Goal: Navigation & Orientation: Find specific page/section

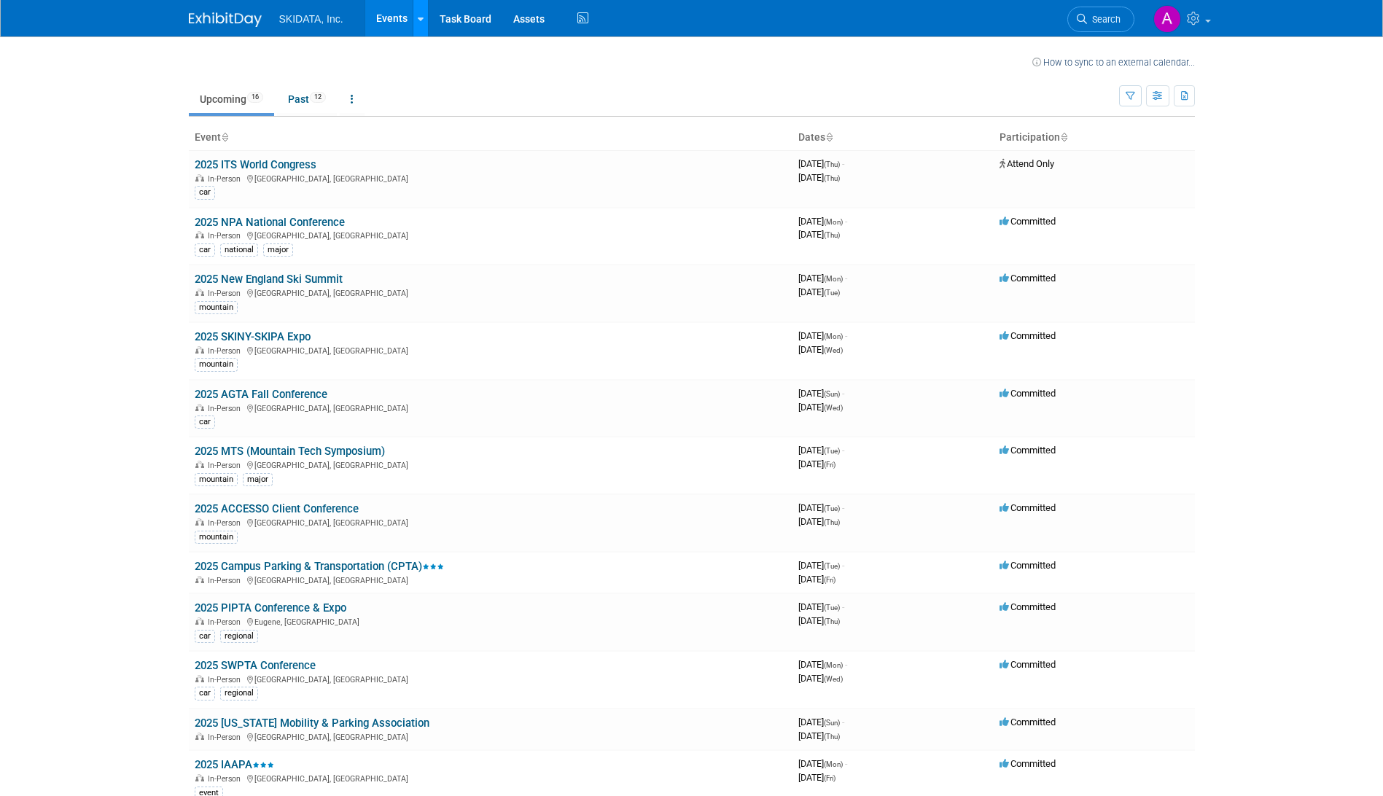
click at [419, 17] on icon at bounding box center [421, 19] width 6 height 9
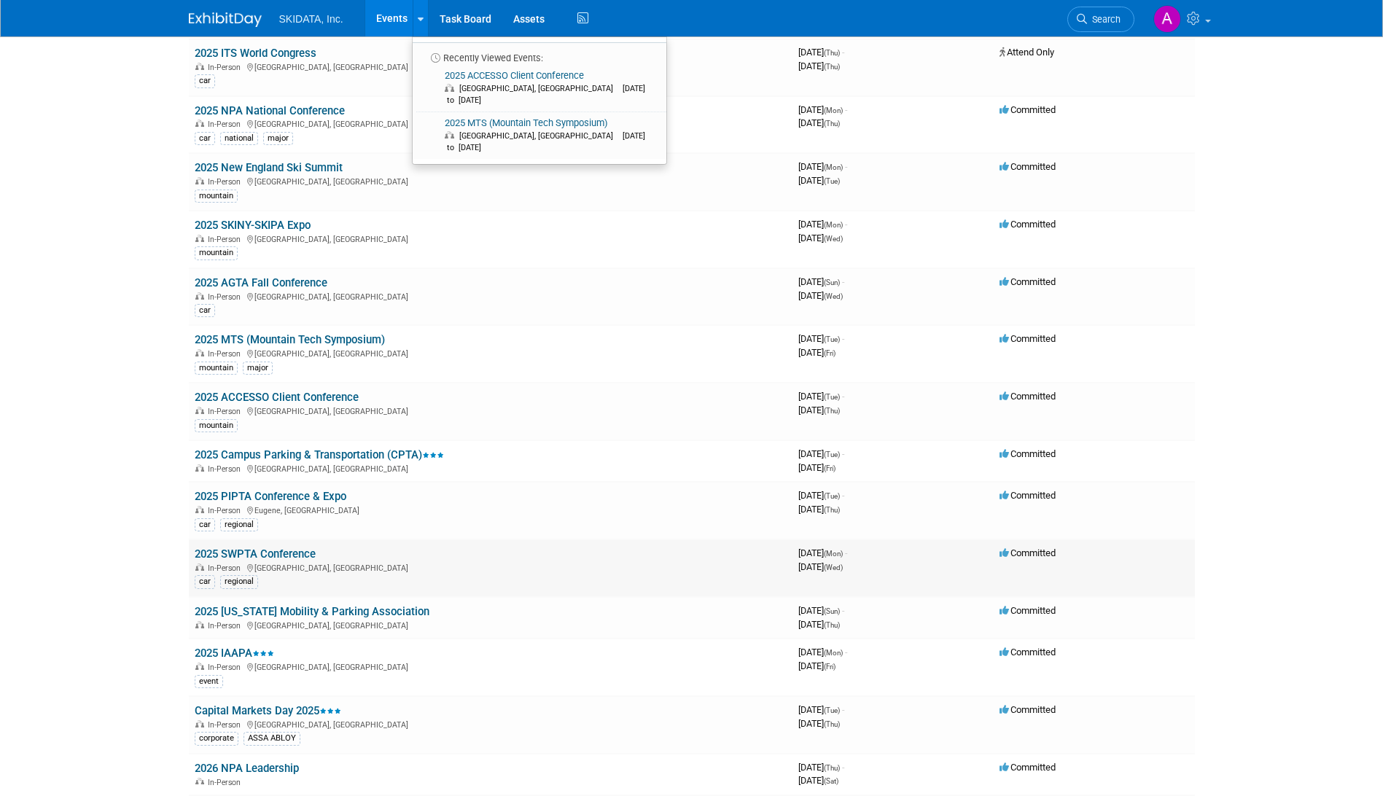
scroll to position [146, 0]
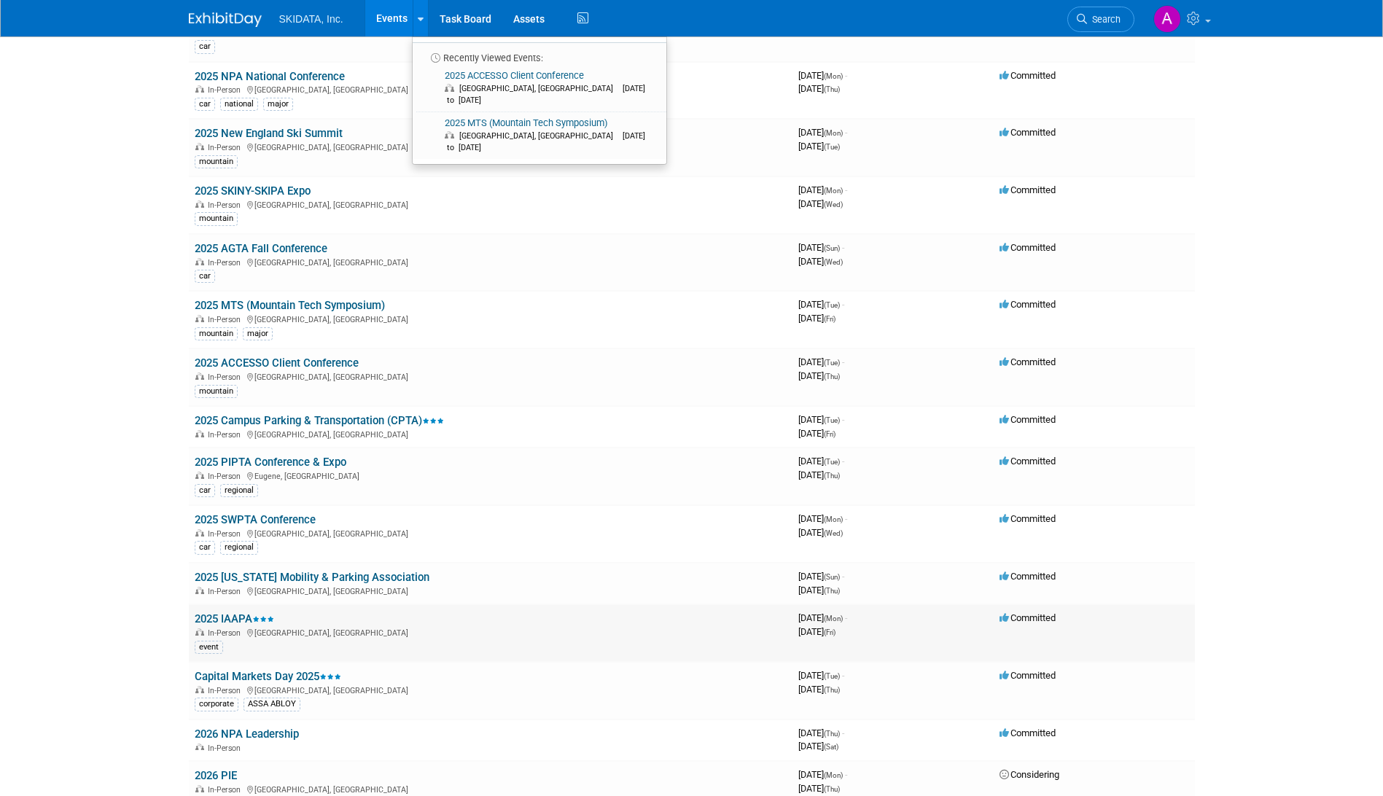
click at [243, 616] on link "2025 IAAPA" at bounding box center [234, 618] width 79 height 13
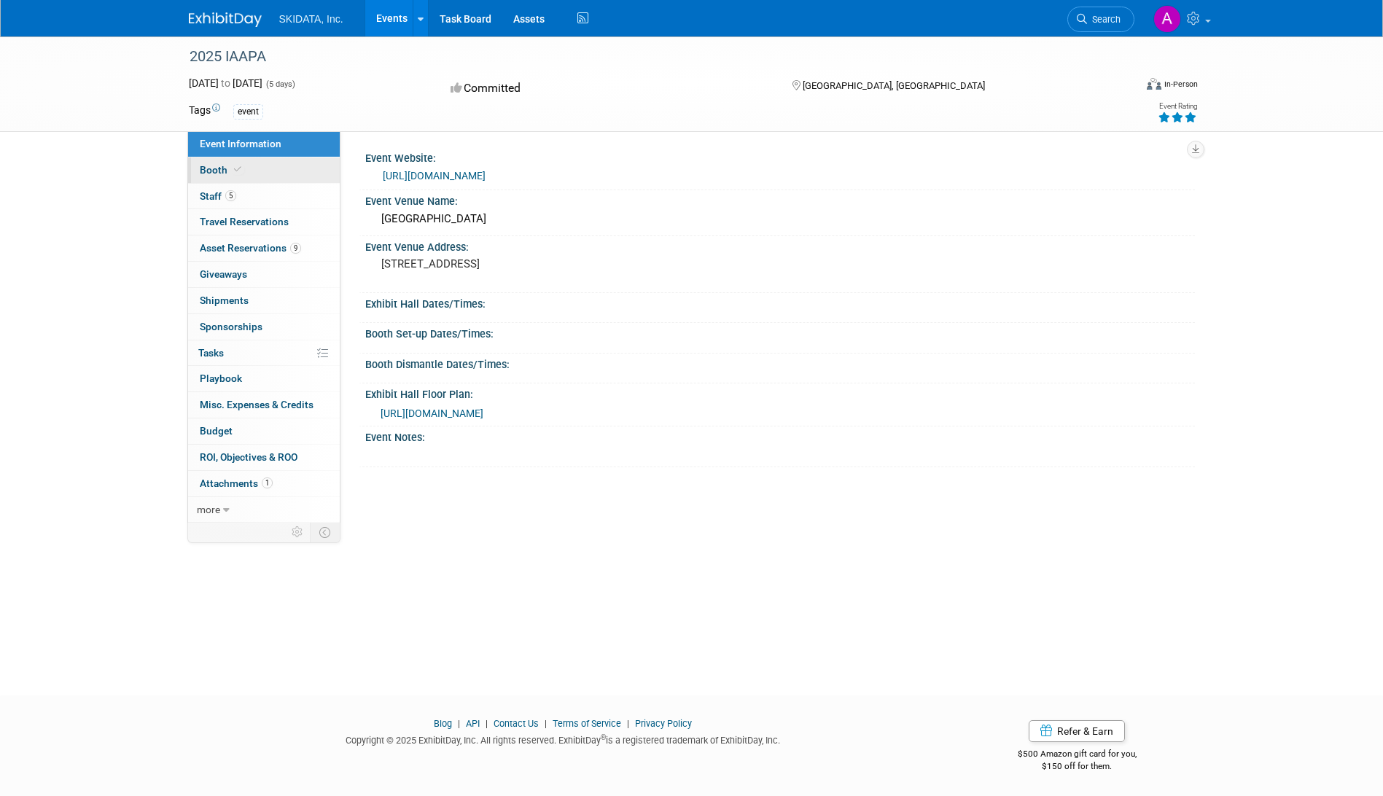
click at [209, 169] on span "Booth" at bounding box center [222, 170] width 44 height 12
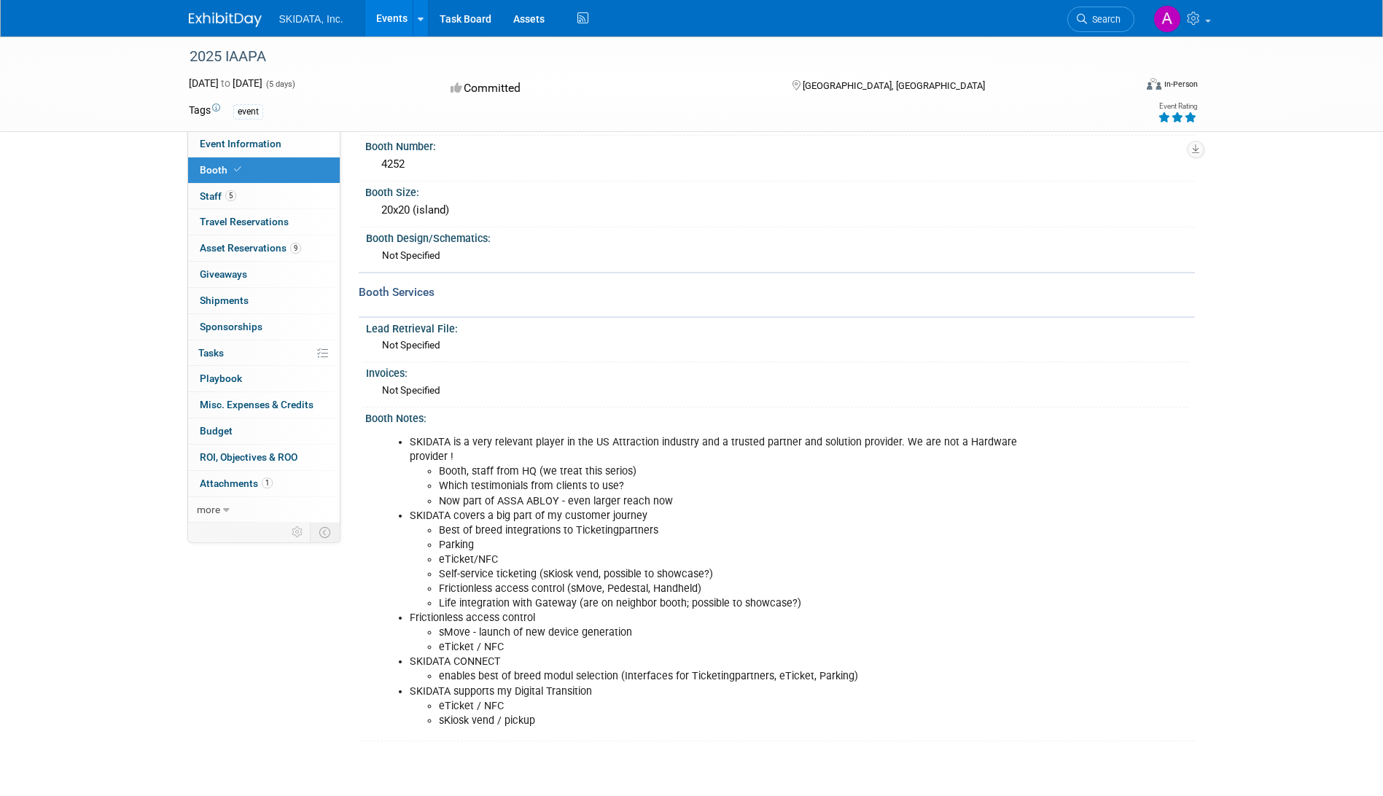
scroll to position [159, 0]
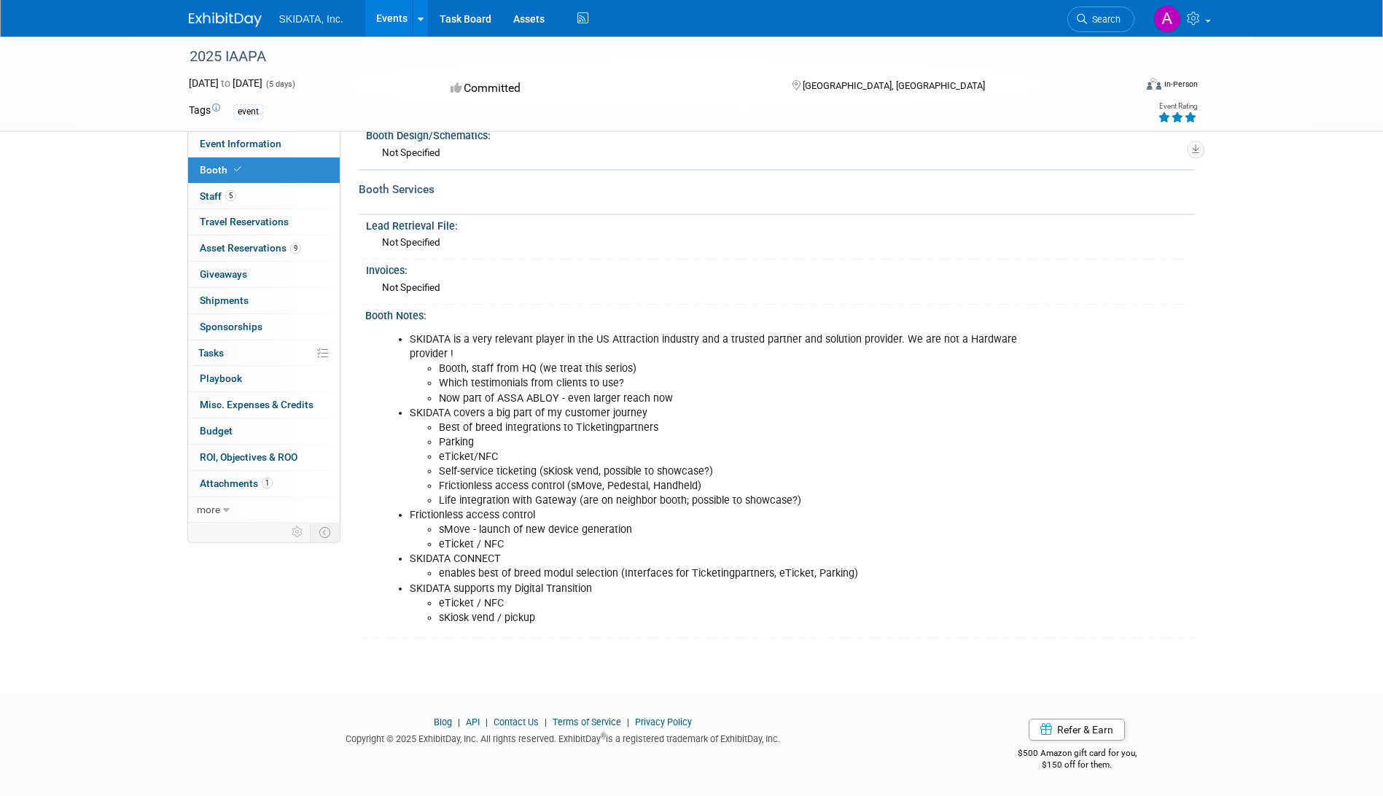
click at [577, 409] on li "SKIDATA covers a big part of my customer journey Best of breed integrations to …" at bounding box center [717, 457] width 615 height 103
click at [474, 418] on li "SKIDATA covers a big part of my customer journey Best of breed integrations to …" at bounding box center [717, 457] width 615 height 103
drag, startPoint x: 474, startPoint y: 418, endPoint x: 569, endPoint y: 503, distance: 127.5
click at [569, 503] on li "Life integration with Gateway (are on neighbor booth; possible to showcase?)" at bounding box center [731, 501] width 585 height 15
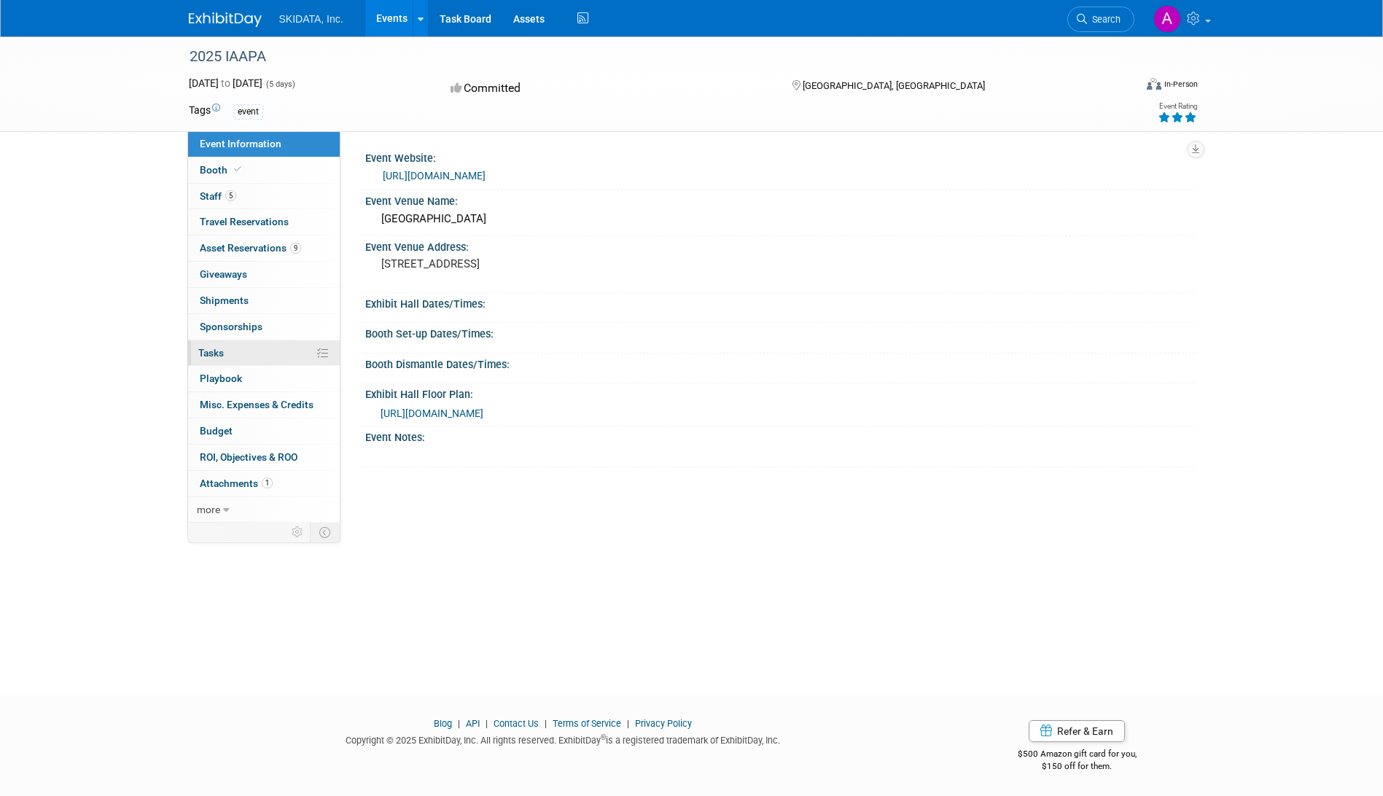
click at [206, 355] on span "Tasks 0%" at bounding box center [211, 353] width 26 height 12
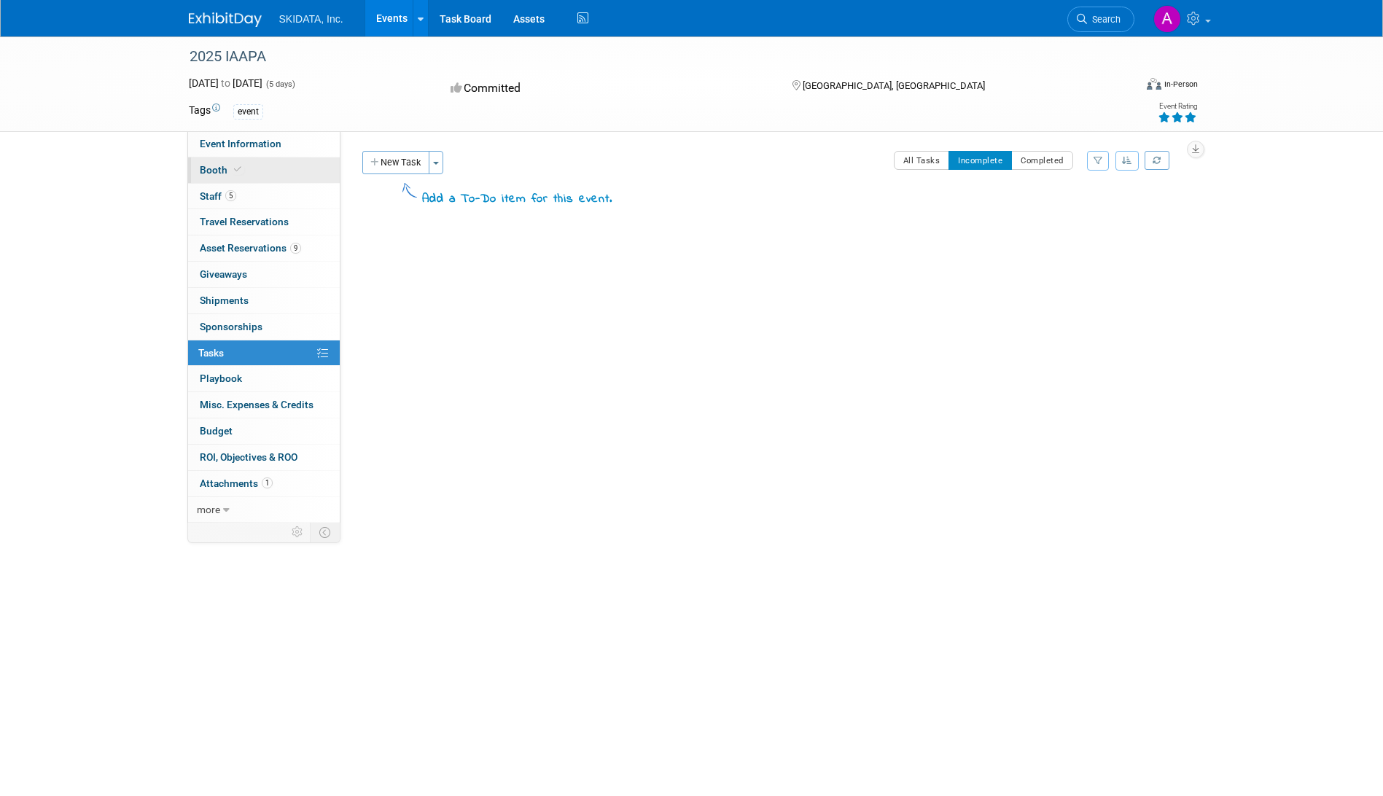
click at [215, 168] on span "Booth" at bounding box center [222, 170] width 44 height 12
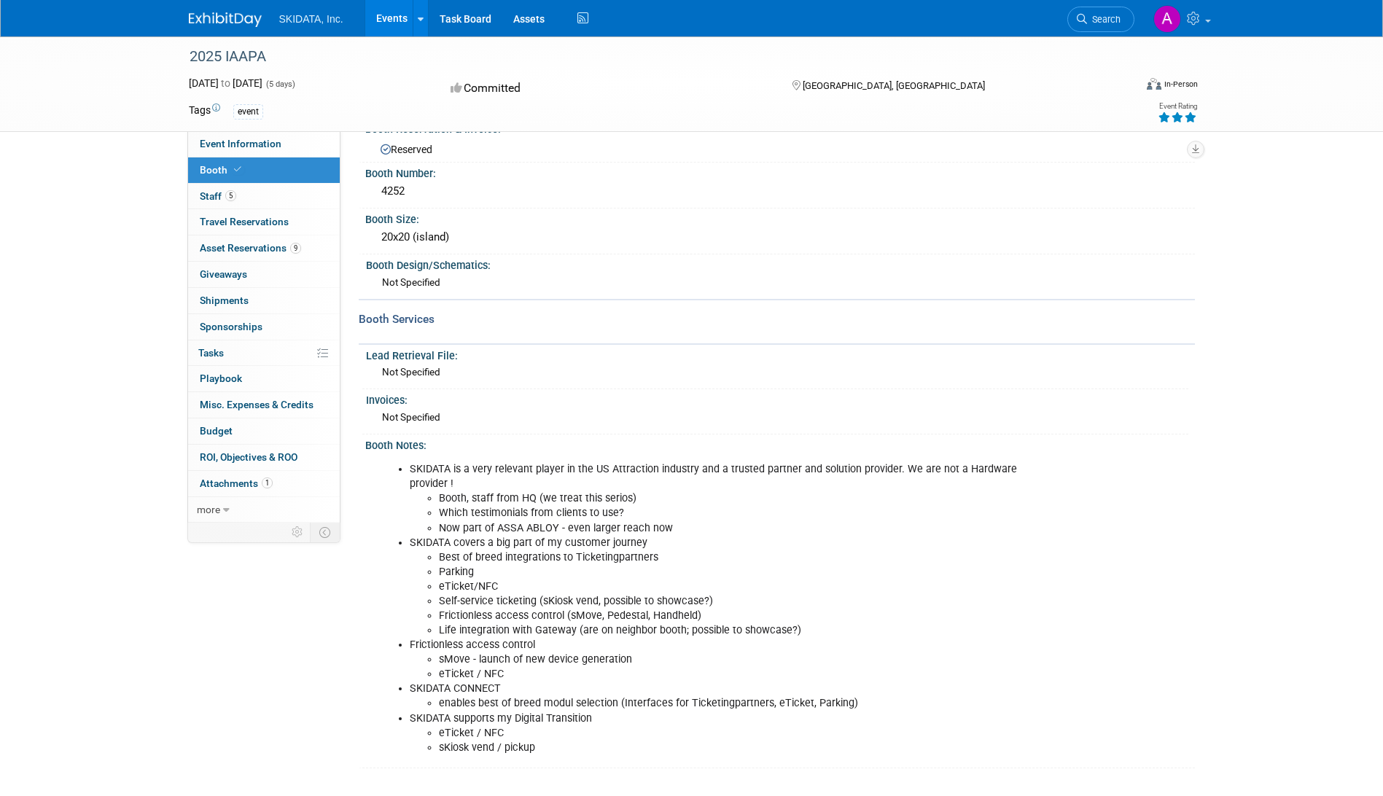
scroll to position [31, 0]
